Goal: Check status: Check status

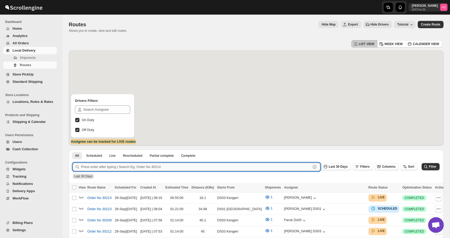
click at [109, 165] on input "text" at bounding box center [196, 167] width 230 height 8
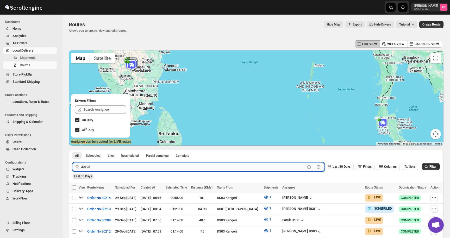
click at [73, 150] on button "Submit" at bounding box center [80, 152] width 15 height 5
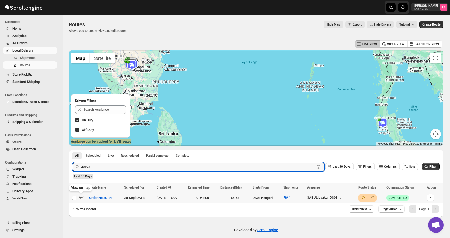
click at [80, 198] on icon "button" at bounding box center [81, 196] width 5 height 5
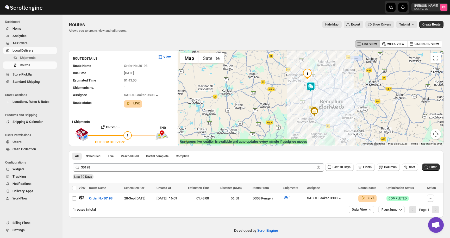
click at [309, 85] on img at bounding box center [310, 87] width 10 height 10
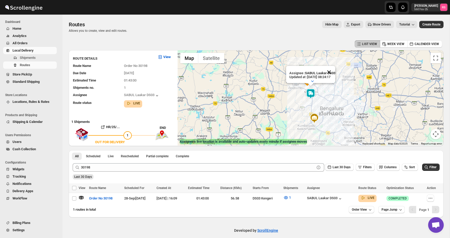
click at [332, 72] on button "Close" at bounding box center [329, 72] width 12 height 12
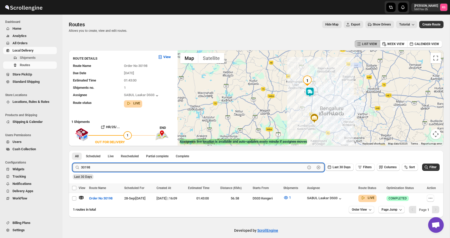
click at [103, 171] on input "30198" at bounding box center [193, 167] width 224 height 8
click at [73, 150] on button "Submit" at bounding box center [80, 152] width 15 height 5
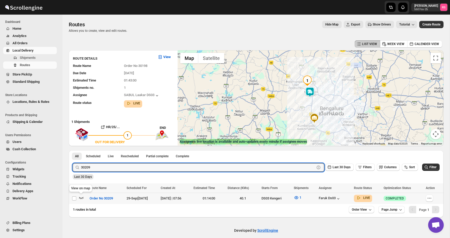
click at [83, 198] on icon "button" at bounding box center [81, 198] width 4 height 2
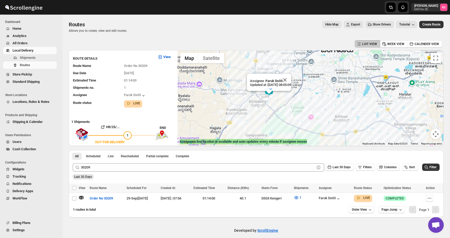
drag, startPoint x: 297, startPoint y: 64, endPoint x: 299, endPoint y: 96, distance: 32.3
click at [299, 96] on div "Assignee : Faruk Ds03 Updated at : 29/09/2025, 08:05:09 Duty mode Enabled Batte…" at bounding box center [311, 97] width 266 height 95
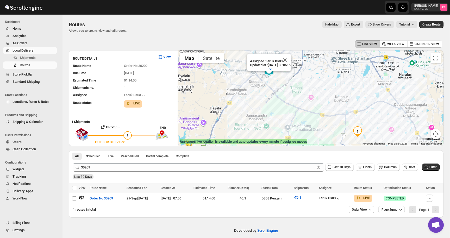
drag, startPoint x: 309, startPoint y: 114, endPoint x: 309, endPoint y: 92, distance: 22.4
click at [309, 92] on div "Assignee : Faruk Ds03 Updated at : 29/09/2025, 08:05:09 Duty mode Enabled Batte…" at bounding box center [311, 97] width 266 height 95
click at [334, 75] on button "Close" at bounding box center [328, 75] width 12 height 12
click at [311, 87] on img at bounding box center [312, 86] width 10 height 10
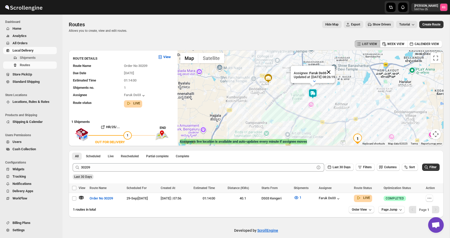
click at [335, 71] on button "Close" at bounding box center [328, 72] width 12 height 12
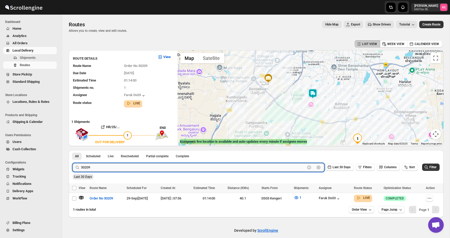
click at [130, 166] on input "30209" at bounding box center [193, 167] width 224 height 8
click at [73, 150] on button "Submit" at bounding box center [80, 152] width 15 height 5
click at [80, 197] on icon "button" at bounding box center [81, 197] width 5 height 5
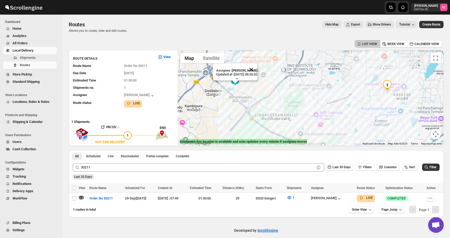
click at [257, 70] on button "Close" at bounding box center [251, 69] width 12 height 12
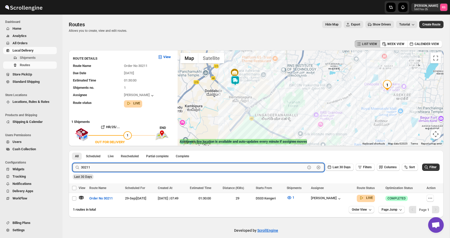
click at [103, 167] on input "30211" at bounding box center [193, 167] width 224 height 8
click at [129, 171] on input "30211" at bounding box center [193, 167] width 224 height 8
click at [73, 150] on button "Submit" at bounding box center [80, 152] width 15 height 5
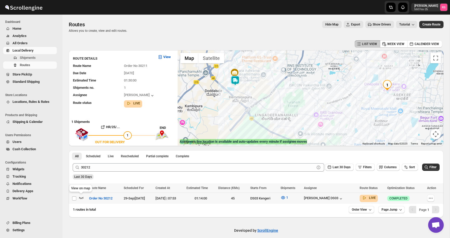
click at [83, 198] on icon "button" at bounding box center [81, 198] width 4 height 2
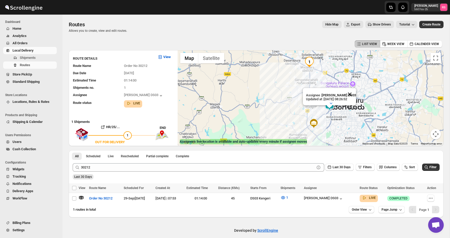
click at [351, 92] on button "Close" at bounding box center [349, 94] width 12 height 12
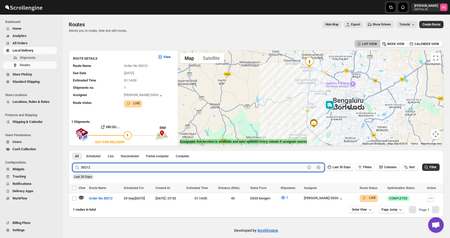
click at [134, 170] on input "30212" at bounding box center [193, 167] width 224 height 8
click at [153, 167] on input "30212" at bounding box center [193, 167] width 224 height 8
click at [73, 150] on button "Submit" at bounding box center [80, 152] width 15 height 5
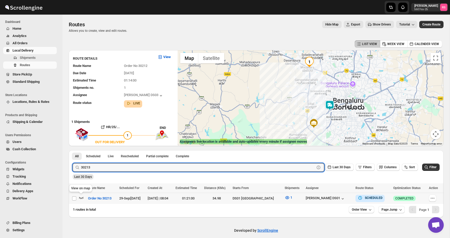
click at [82, 198] on icon "button" at bounding box center [81, 198] width 4 height 2
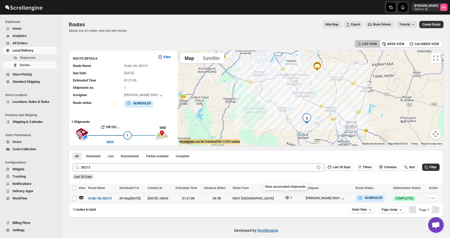
click at [287, 196] on icon "button" at bounding box center [286, 197] width 5 height 5
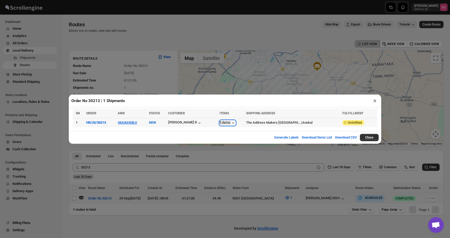
click at [223, 121] on div "9 items" at bounding box center [227, 122] width 16 height 5
click at [376, 102] on button "×" at bounding box center [375, 100] width 8 height 7
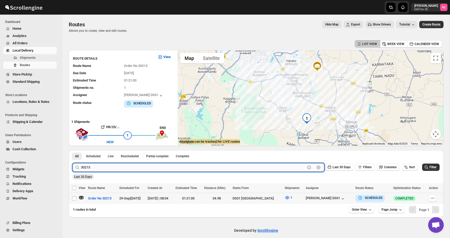
click at [101, 166] on input "30213" at bounding box center [193, 167] width 224 height 8
click at [111, 166] on input "30213" at bounding box center [193, 167] width 224 height 8
click at [73, 150] on button "Submit" at bounding box center [80, 152] width 15 height 5
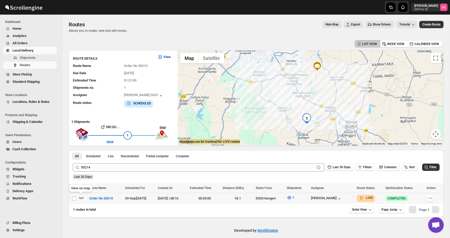
click at [81, 198] on icon "button" at bounding box center [81, 198] width 4 height 2
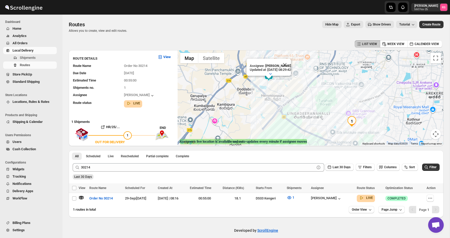
drag, startPoint x: 293, startPoint y: 115, endPoint x: 293, endPoint y: 119, distance: 5.0
click at [293, 119] on div "Assignee : Veera Kesavan Updated at : 29/09/2025, 08:29:42 Duty mode Enabled Ba…" at bounding box center [311, 97] width 266 height 95
click at [289, 62] on button "Close" at bounding box center [284, 65] width 12 height 12
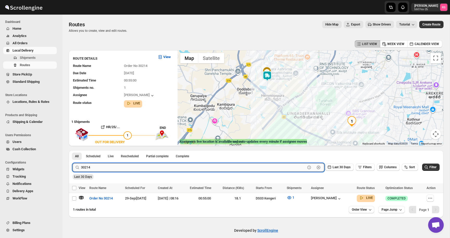
click at [119, 166] on input "30214" at bounding box center [193, 167] width 224 height 8
click at [129, 168] on input "30214" at bounding box center [193, 167] width 224 height 8
type input "30213"
click at [73, 150] on button "Submit" at bounding box center [80, 152] width 15 height 5
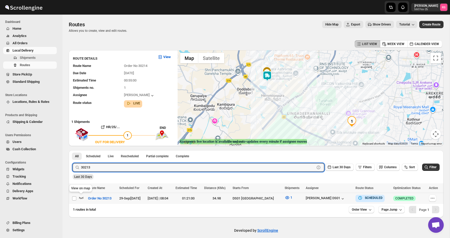
click at [80, 198] on icon "button" at bounding box center [81, 197] width 5 height 5
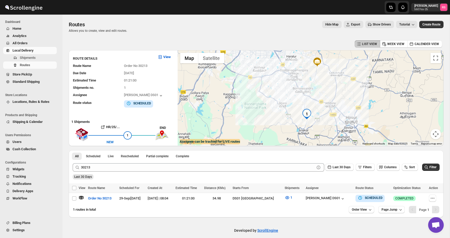
click at [283, 124] on div at bounding box center [311, 97] width 266 height 95
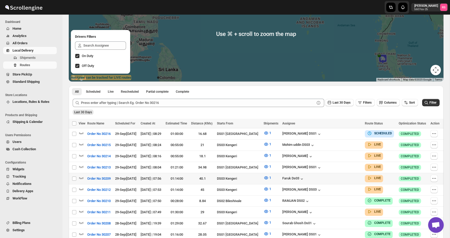
scroll to position [116, 0]
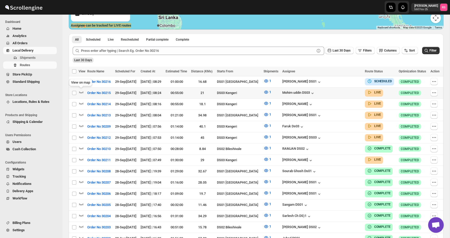
click at [82, 91] on icon "button" at bounding box center [81, 92] width 5 height 5
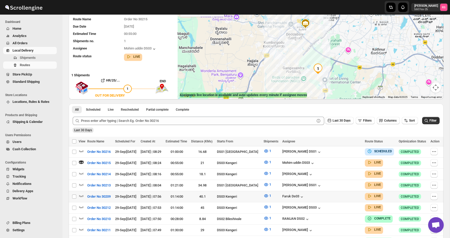
scroll to position [55, 0]
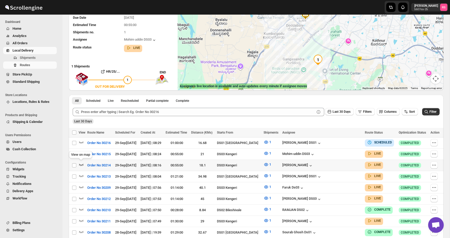
click at [82, 164] on icon "button" at bounding box center [81, 165] width 4 height 2
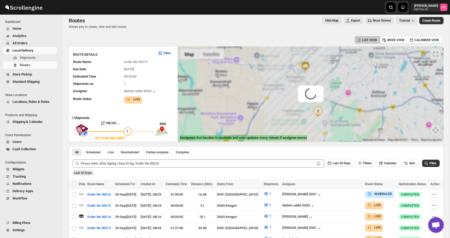
scroll to position [0, 0]
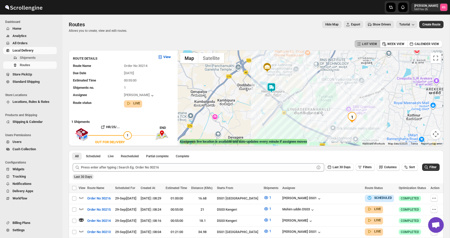
click at [272, 86] on img at bounding box center [271, 88] width 10 height 10
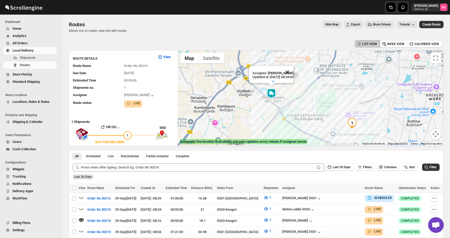
click at [293, 73] on button "Close" at bounding box center [287, 72] width 12 height 12
click at [82, 209] on icon "button" at bounding box center [81, 209] width 4 height 2
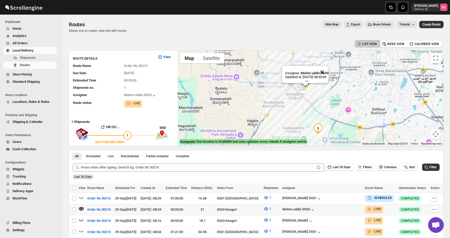
click at [326, 73] on button "Close" at bounding box center [322, 72] width 12 height 12
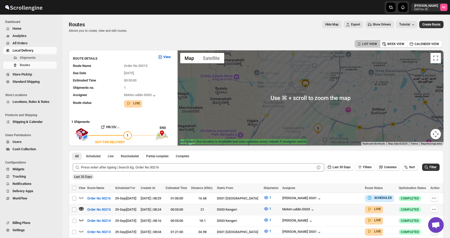
scroll to position [51, 0]
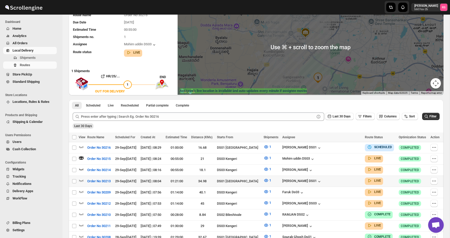
click at [81, 179] on icon "button" at bounding box center [81, 180] width 5 height 5
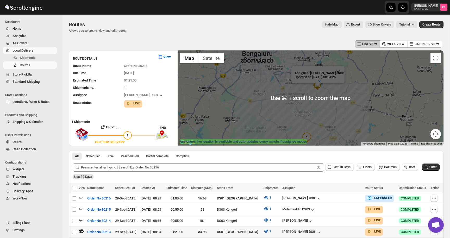
click at [339, 71] on button "Close" at bounding box center [338, 72] width 12 height 12
